Goal: Register for event/course

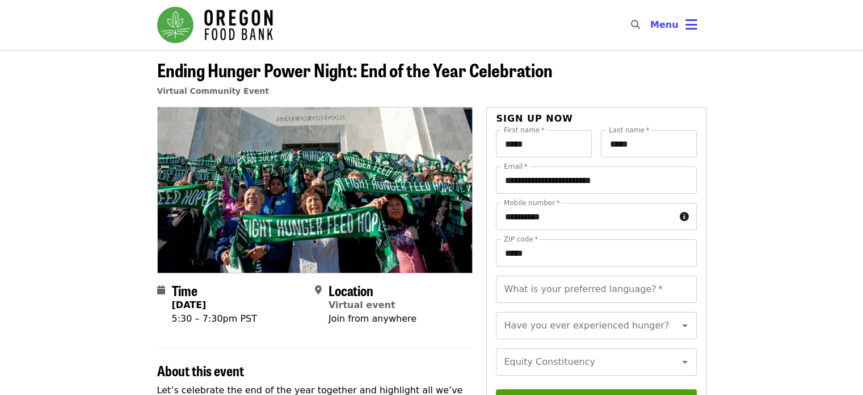
click at [179, 21] on img "Main navigation" at bounding box center [215, 25] width 116 height 36
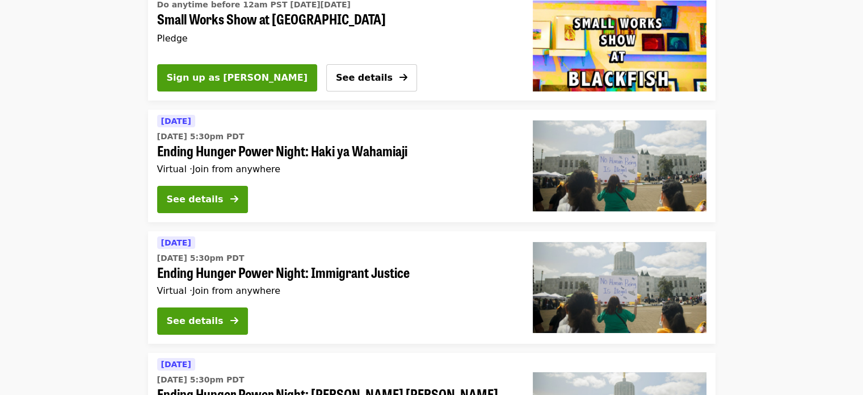
scroll to position [3745, 0]
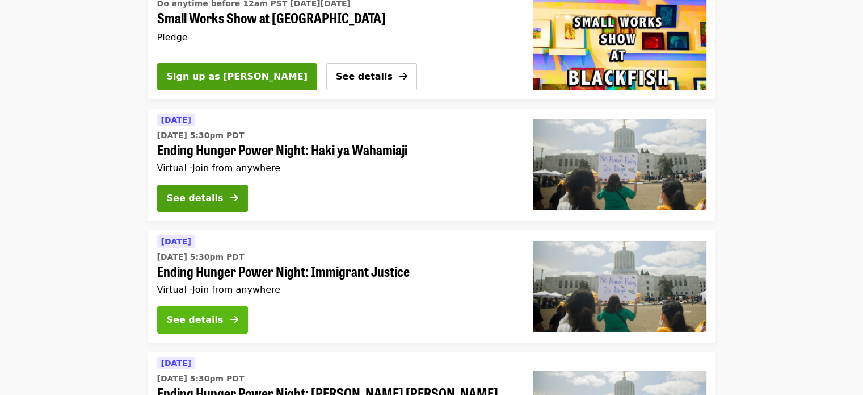
click at [227, 306] on button "See details" at bounding box center [202, 319] width 91 height 27
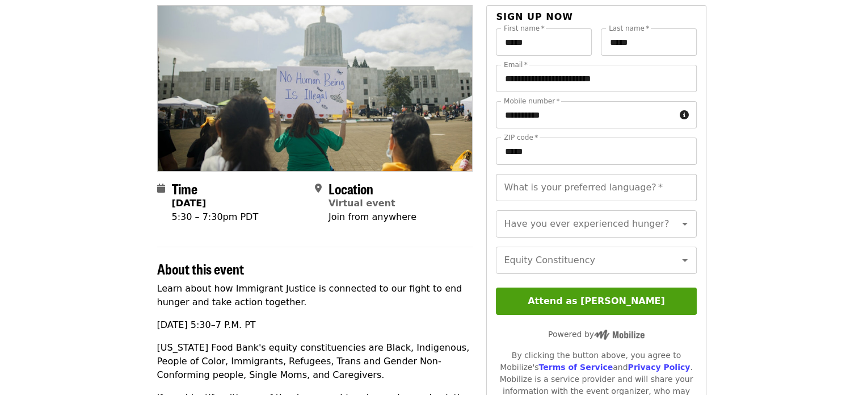
scroll to position [102, 0]
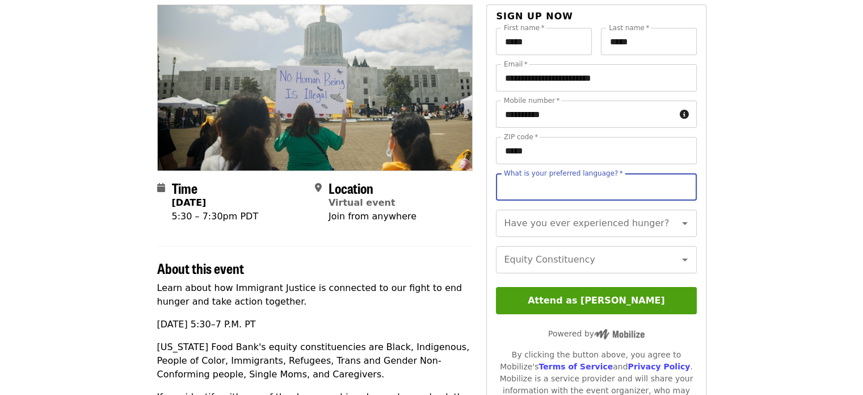
click at [623, 185] on input "What is your preferred language?   *" at bounding box center [596, 186] width 200 height 27
type input "*******"
click at [591, 229] on input "Have you ever experienced hunger?" at bounding box center [582, 223] width 154 height 22
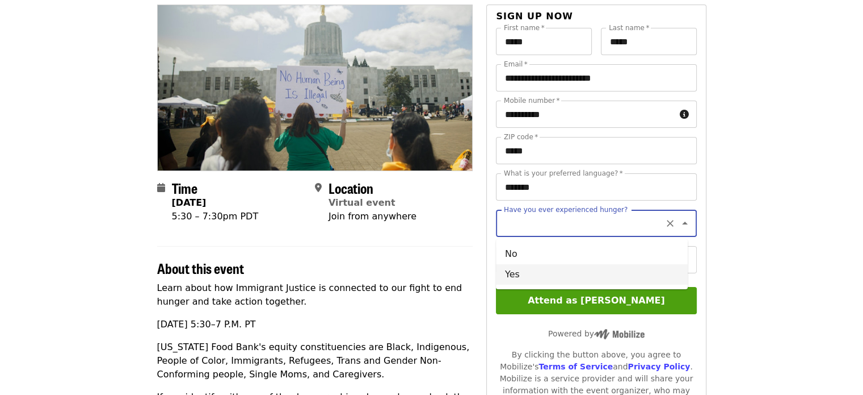
click at [548, 274] on li "Yes" at bounding box center [592, 274] width 192 height 20
type input "***"
click at [548, 270] on input "Equity Constituency" at bounding box center [582, 260] width 154 height 22
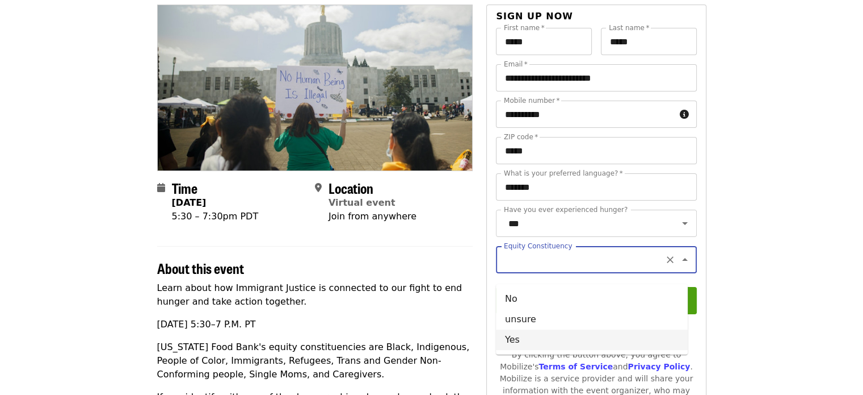
click at [520, 338] on li "Yes" at bounding box center [592, 339] width 192 height 20
type input "***"
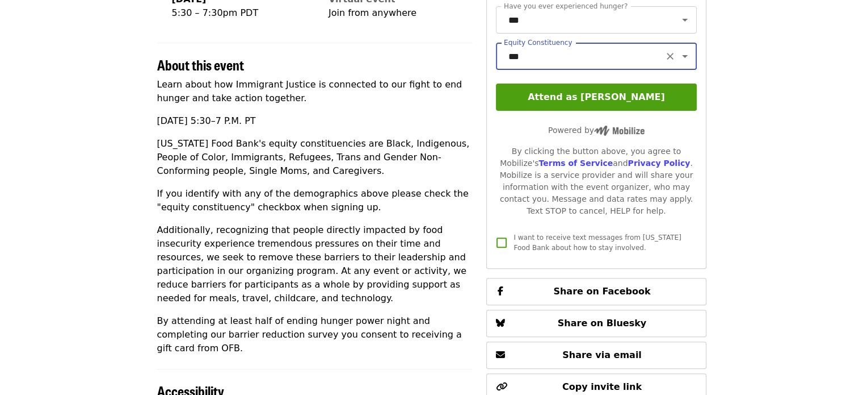
scroll to position [291, 0]
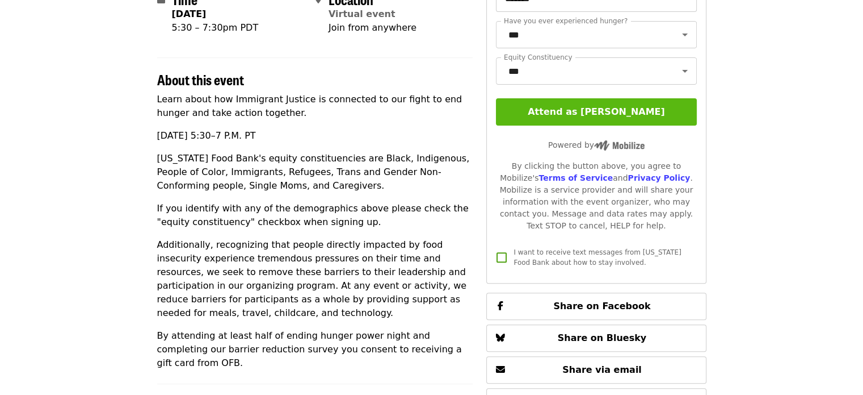
click at [599, 125] on button "Attend as [PERSON_NAME]" at bounding box center [596, 111] width 200 height 27
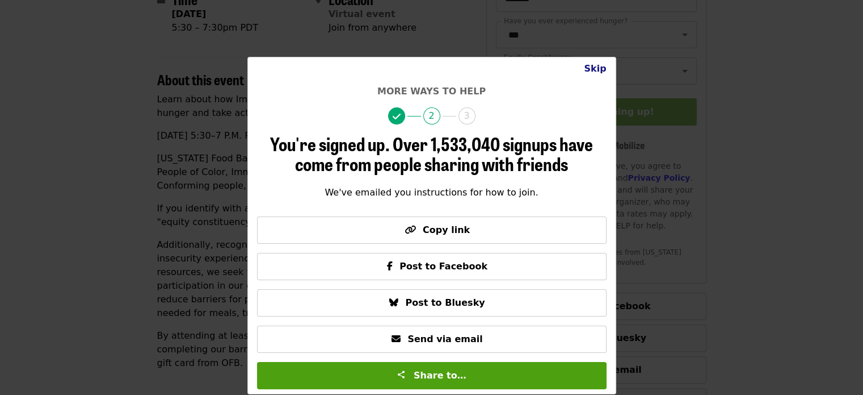
click at [593, 72] on button "Skip" at bounding box center [595, 68] width 40 height 23
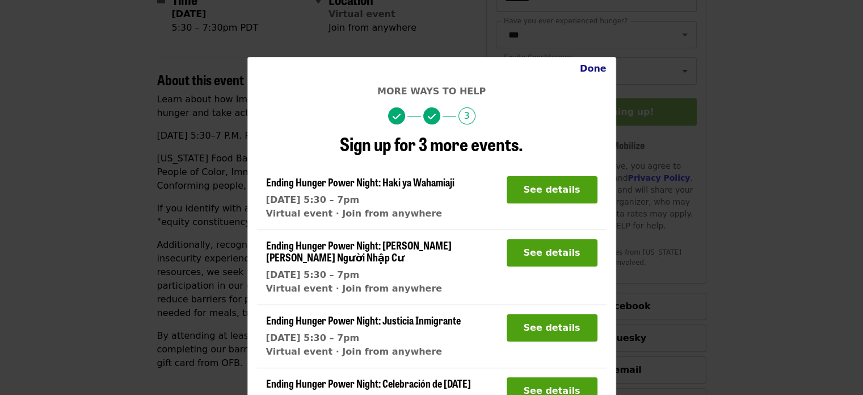
click at [593, 72] on button "Done" at bounding box center [593, 68] width 45 height 23
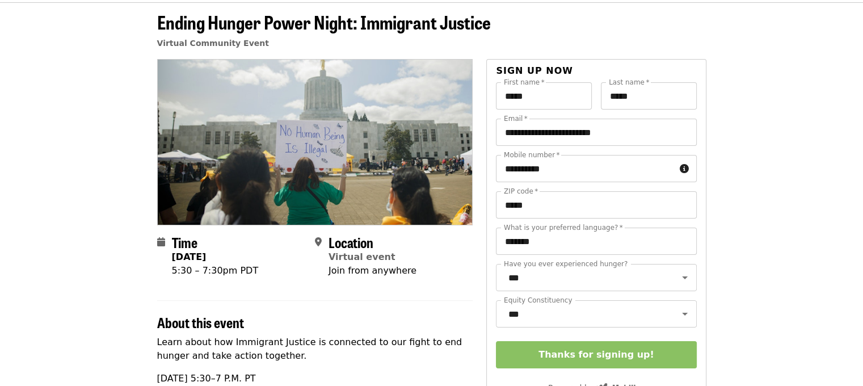
scroll to position [48, 0]
